Goal: Transaction & Acquisition: Book appointment/travel/reservation

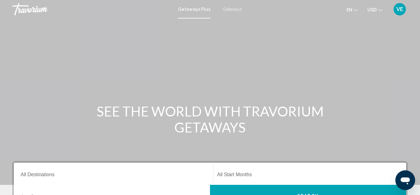
click at [226, 10] on span "Getaways" at bounding box center [232, 9] width 19 height 5
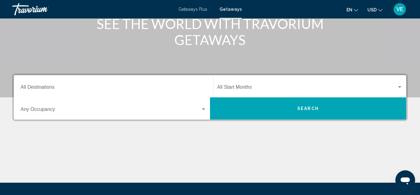
scroll to position [86, 0]
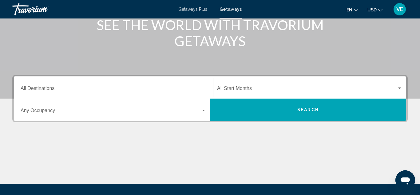
click at [27, 86] on div "Destination All Destinations" at bounding box center [114, 87] width 186 height 19
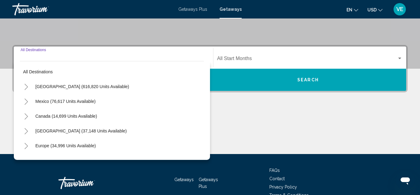
scroll to position [141, 0]
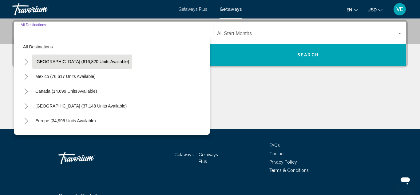
click at [38, 64] on span "[GEOGRAPHIC_DATA] (616,820 units available)" at bounding box center [82, 61] width 94 height 5
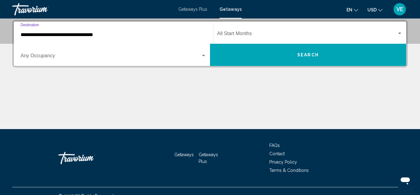
click at [48, 35] on input "**********" at bounding box center [114, 35] width 186 height 6
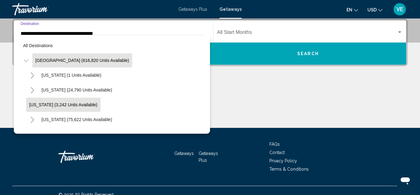
scroll to position [150, 0]
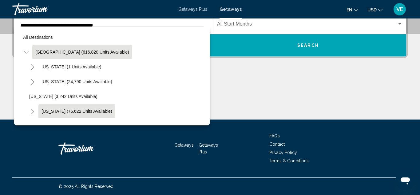
click at [61, 114] on button "California (75,622 units available)" at bounding box center [76, 111] width 77 height 14
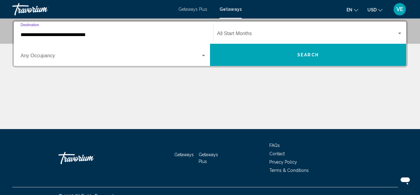
click at [102, 34] on input "**********" at bounding box center [114, 35] width 186 height 6
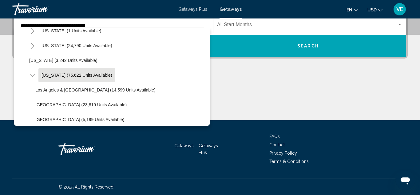
scroll to position [150, 0]
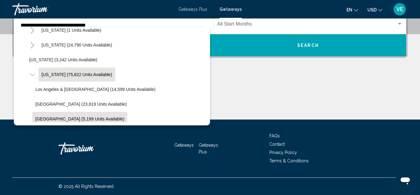
click at [71, 115] on button "Palm Springs (5,199 units available)" at bounding box center [79, 119] width 95 height 14
type input "**********"
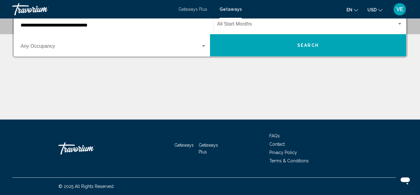
scroll to position [141, 0]
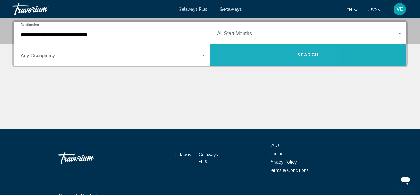
click at [256, 54] on button "Search" at bounding box center [308, 55] width 196 height 22
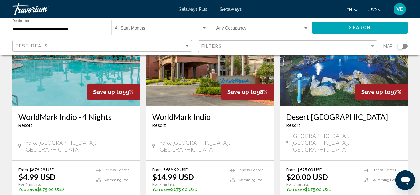
scroll to position [542, 0]
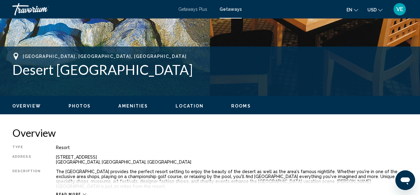
scroll to position [227, 0]
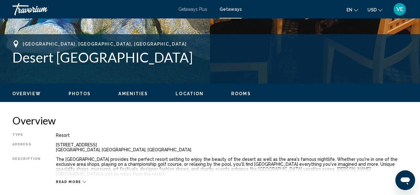
click at [61, 180] on span "Read more" at bounding box center [68, 182] width 25 height 4
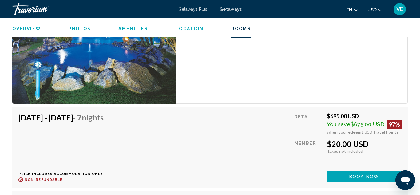
scroll to position [1114, 0]
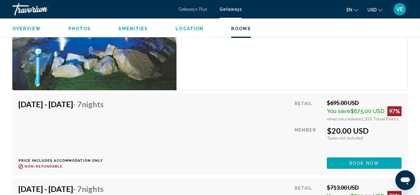
click at [339, 157] on button "Book now" at bounding box center [364, 162] width 75 height 11
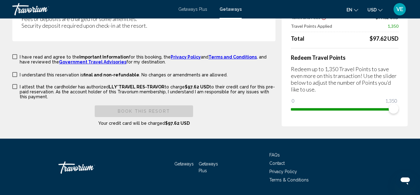
scroll to position [1106, 0]
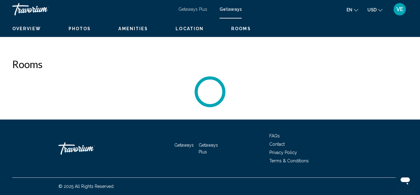
scroll to position [67, 0]
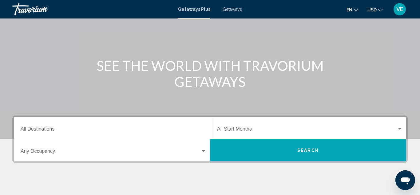
scroll to position [49, 0]
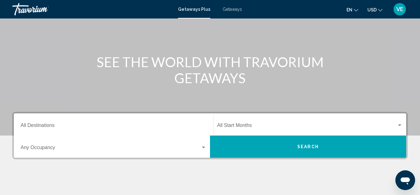
click at [340, 144] on button "Search" at bounding box center [308, 146] width 196 height 22
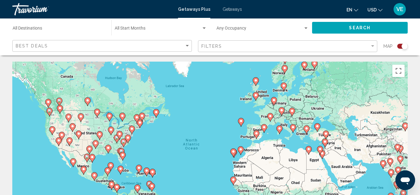
click at [129, 137] on image "Main content" at bounding box center [128, 138] width 4 height 4
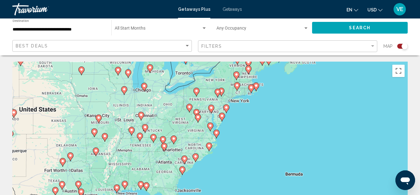
click at [211, 109] on image "Main content" at bounding box center [212, 108] width 4 height 4
type input "**********"
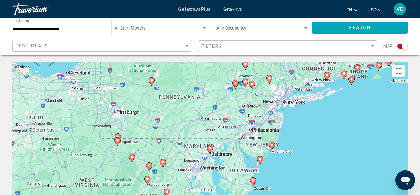
click at [207, 172] on div "To activate drag with keyboard, press Alt + Enter. Once in keyboard drag state,…" at bounding box center [210, 154] width 396 height 185
click at [209, 146] on image "Main content" at bounding box center [210, 148] width 4 height 4
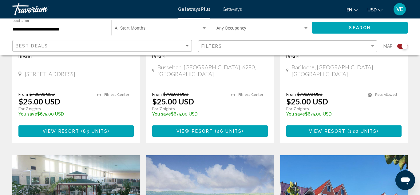
scroll to position [345, 0]
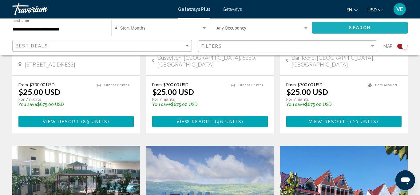
click at [356, 27] on span "Search" at bounding box center [360, 28] width 22 height 5
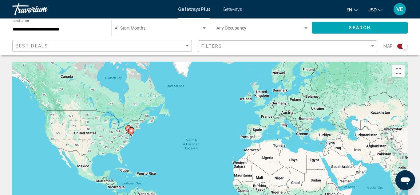
click at [404, 47] on div "Search widget" at bounding box center [405, 46] width 6 height 6
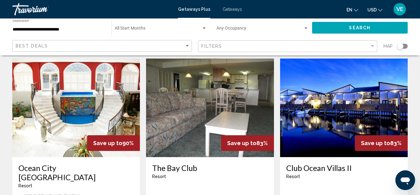
scroll to position [37, 0]
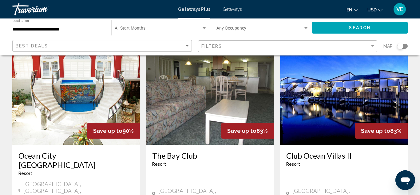
click at [226, 9] on span "Getaways" at bounding box center [232, 9] width 19 height 5
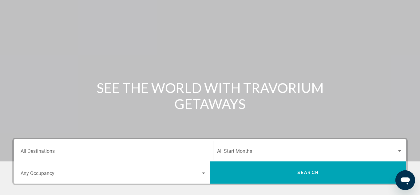
scroll to position [25, 0]
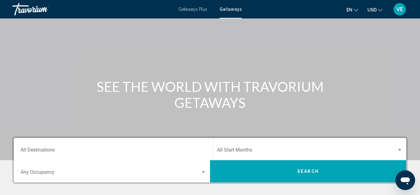
click at [79, 150] on input "Destination All Destinations" at bounding box center [114, 151] width 186 height 6
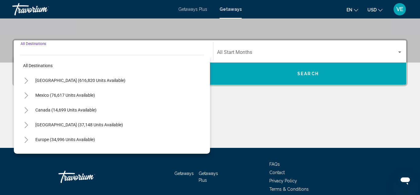
scroll to position [141, 0]
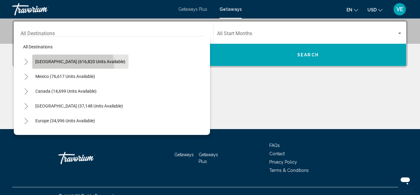
click at [50, 67] on button "[GEOGRAPHIC_DATA] (616,820 units available)" at bounding box center [80, 61] width 96 height 14
type input "**********"
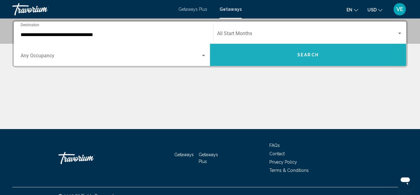
click at [242, 51] on button "Search" at bounding box center [308, 55] width 196 height 22
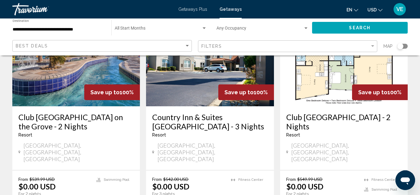
scroll to position [542, 0]
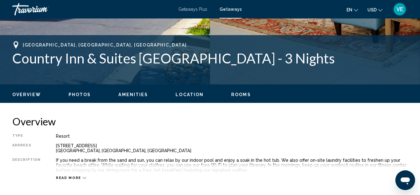
scroll to position [227, 0]
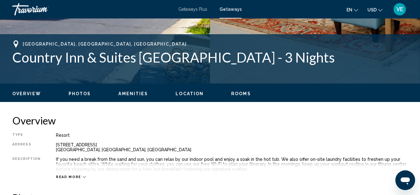
click at [73, 177] on span "Read more" at bounding box center [68, 177] width 25 height 4
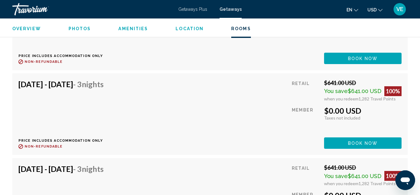
scroll to position [3723, 0]
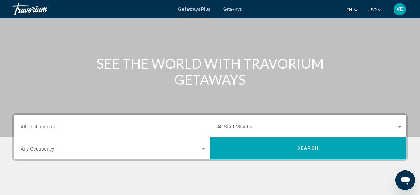
scroll to position [49, 0]
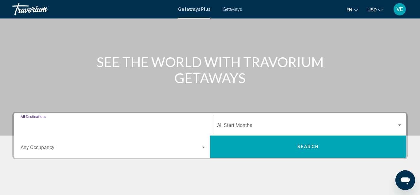
click at [53, 126] on input "Destination All Destinations" at bounding box center [114, 127] width 186 height 6
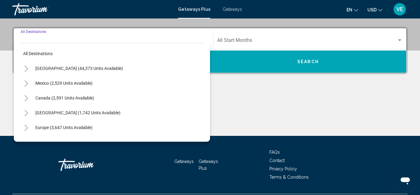
scroll to position [141, 0]
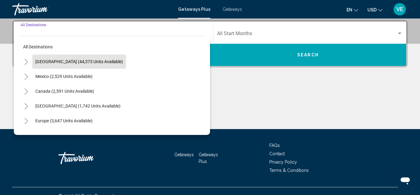
click at [62, 65] on button "[GEOGRAPHIC_DATA] (44,373 units available)" at bounding box center [79, 61] width 94 height 14
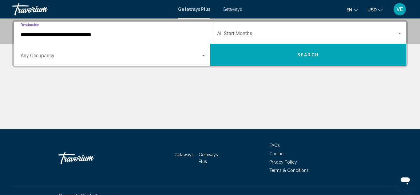
click at [72, 35] on input "**********" at bounding box center [114, 35] width 186 height 6
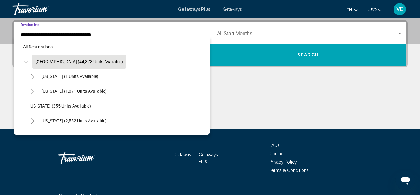
scroll to position [105, 0]
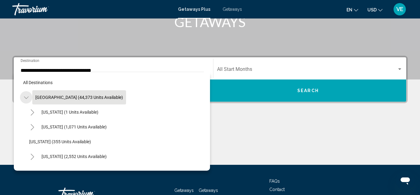
click at [27, 97] on icon "Toggle United States (44,373 units available)" at bounding box center [26, 97] width 5 height 6
click at [27, 97] on icon "Toggle United States (44,373 units available)" at bounding box center [26, 97] width 3 height 6
click at [143, 158] on div "[US_STATE] (2,552 units available)" at bounding box center [115, 156] width 178 height 15
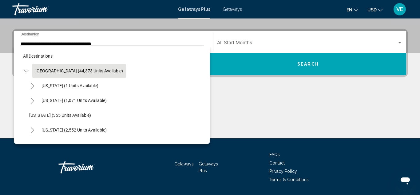
scroll to position [141, 0]
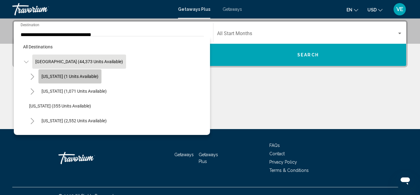
click at [89, 77] on span "[US_STATE] (1 units available)" at bounding box center [70, 76] width 57 height 5
type input "**********"
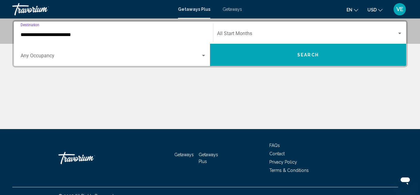
click at [252, 60] on button "Search" at bounding box center [308, 55] width 196 height 22
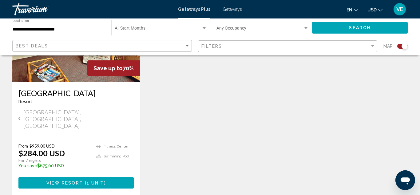
scroll to position [278, 0]
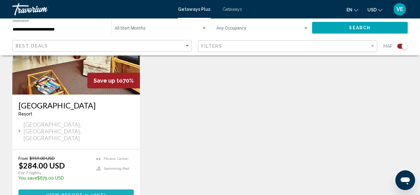
click at [27, 189] on button "View Resort ( 1 unit )" at bounding box center [75, 194] width 115 height 11
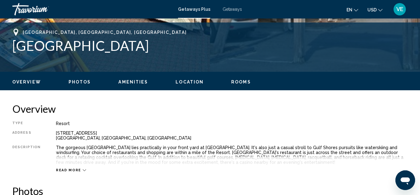
scroll to position [252, 0]
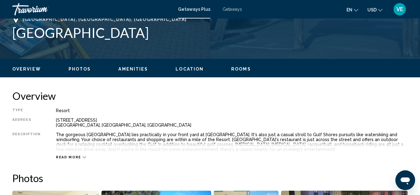
click at [72, 157] on span "Read more" at bounding box center [68, 157] width 25 height 4
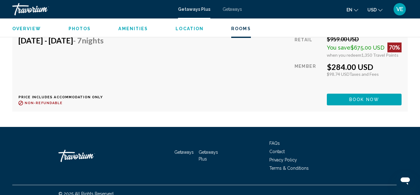
scroll to position [1252, 0]
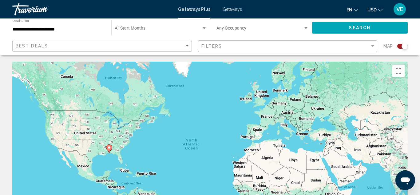
click at [123, 149] on div "To activate drag with keyboard, press Alt + Enter. Once in keyboard drag state,…" at bounding box center [210, 154] width 396 height 185
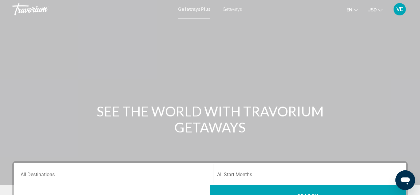
click at [227, 10] on span "Getaways" at bounding box center [232, 9] width 19 height 5
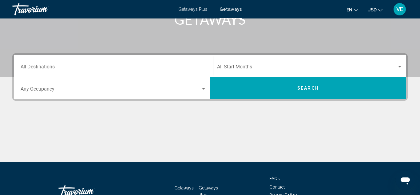
scroll to position [111, 0]
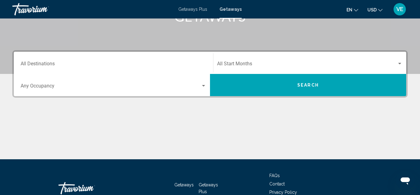
click at [50, 62] on input "Destination All Destinations" at bounding box center [114, 65] width 186 height 6
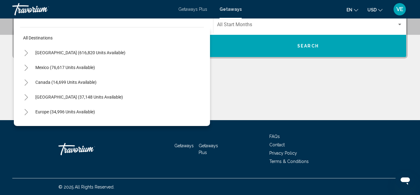
scroll to position [150, 0]
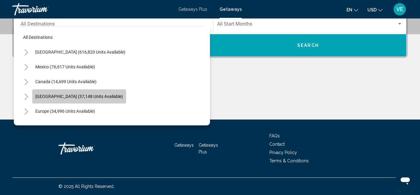
click at [58, 94] on span "[GEOGRAPHIC_DATA] (37,148 units available)" at bounding box center [79, 96] width 88 height 5
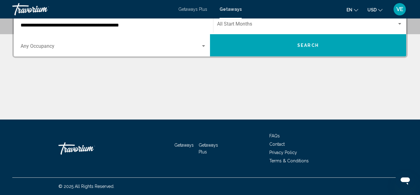
scroll to position [141, 0]
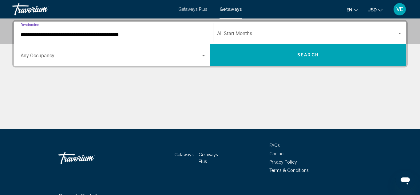
click at [111, 36] on input "**********" at bounding box center [114, 35] width 186 height 6
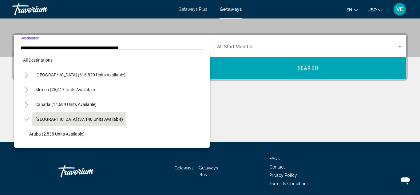
scroll to position [22, 0]
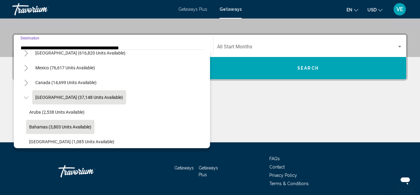
click at [40, 122] on button "Bahamas (3,803 units available)" at bounding box center [60, 127] width 68 height 14
type input "**********"
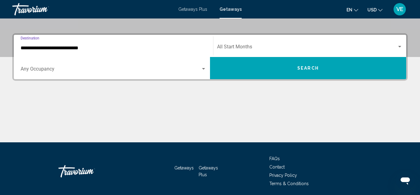
scroll to position [141, 0]
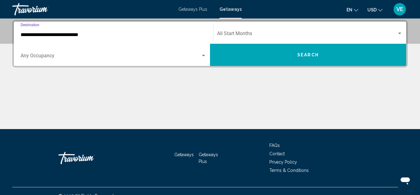
click at [258, 54] on button "Search" at bounding box center [308, 55] width 196 height 22
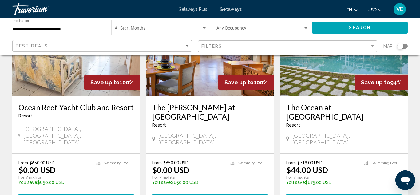
scroll to position [98, 0]
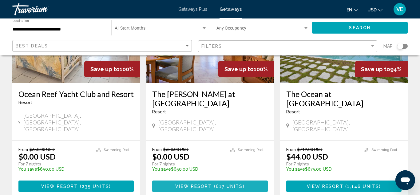
click at [201, 184] on span "View Resort" at bounding box center [193, 186] width 37 height 5
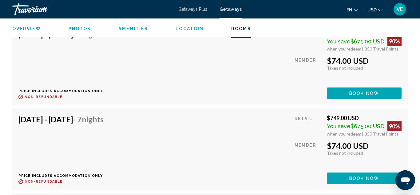
scroll to position [2123, 0]
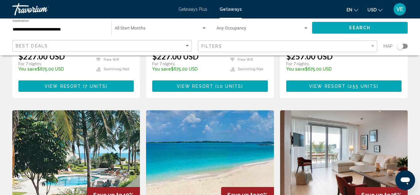
scroll to position [640, 0]
